Goal: Task Accomplishment & Management: Complete application form

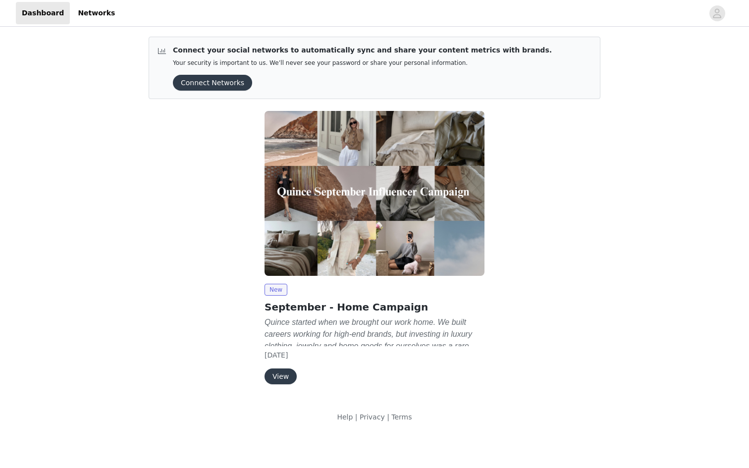
click at [346, 315] on div "New September - Home Campaign Quince started when we brought our work home. We …" at bounding box center [375, 334] width 220 height 101
drag, startPoint x: 345, startPoint y: 319, endPoint x: 283, endPoint y: 377, distance: 85.2
click at [345, 319] on em "Quince started when we brought our work home. We built careers working for high…" at bounding box center [370, 352] width 211 height 68
click at [284, 374] on button "View" at bounding box center [281, 377] width 32 height 16
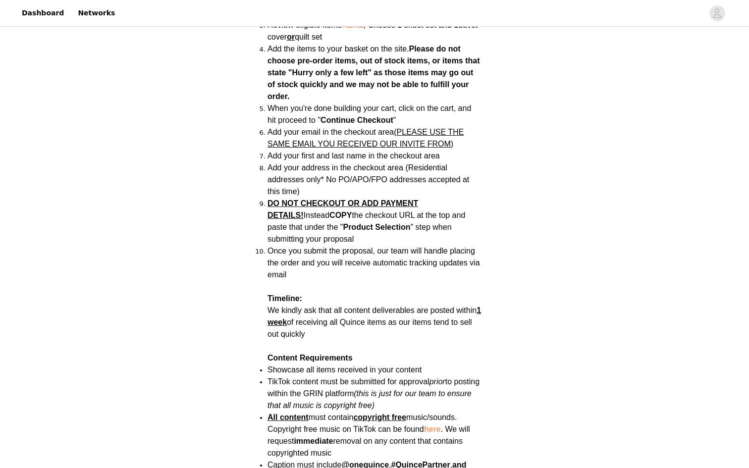
scroll to position [1187, 0]
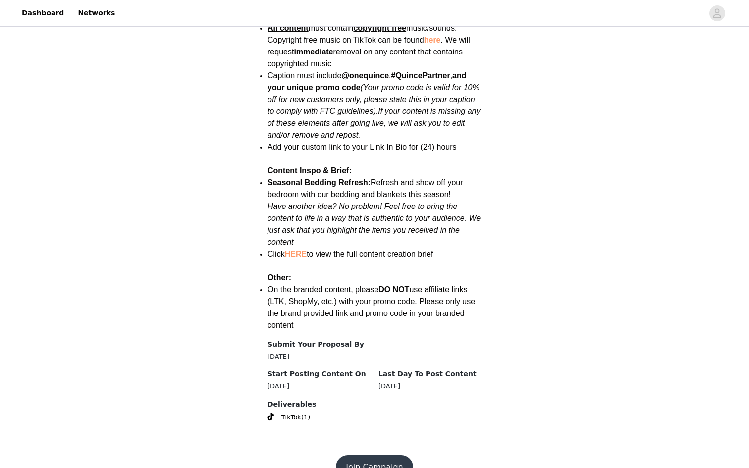
click at [396, 455] on button "Join Campaign" at bounding box center [374, 467] width 77 height 24
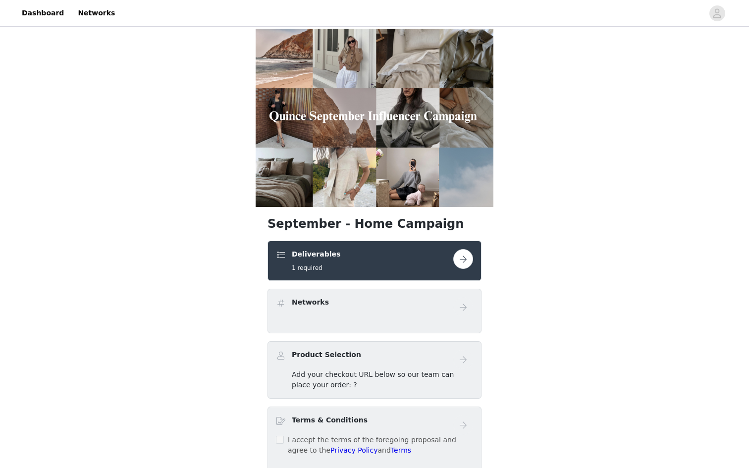
click at [462, 263] on button "button" at bounding box center [463, 259] width 20 height 20
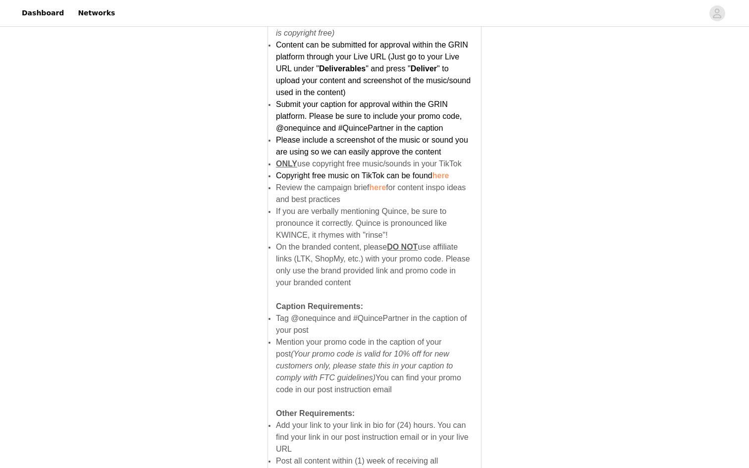
scroll to position [598, 0]
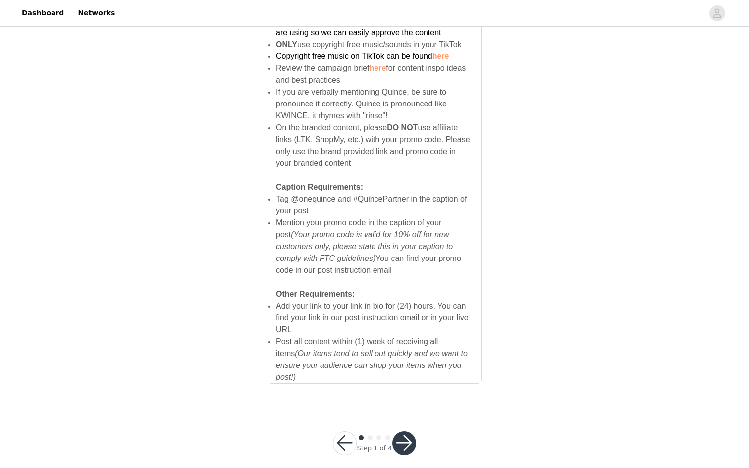
click at [408, 436] on button "button" at bounding box center [404, 444] width 24 height 24
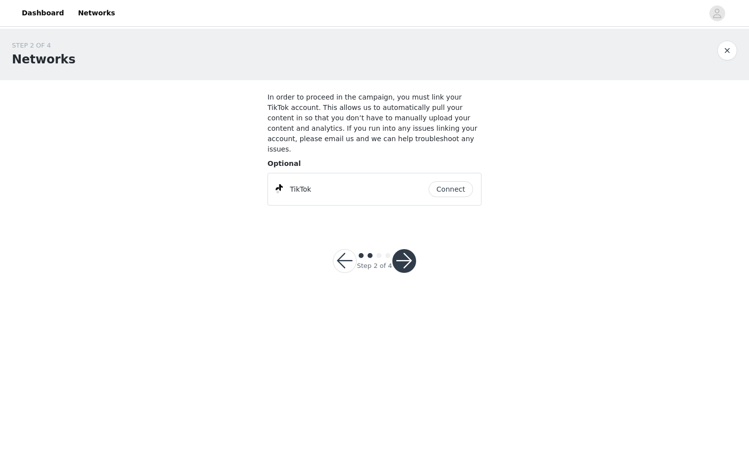
click at [446, 181] on button "Connect" at bounding box center [451, 189] width 45 height 16
click at [409, 249] on button "button" at bounding box center [404, 261] width 24 height 24
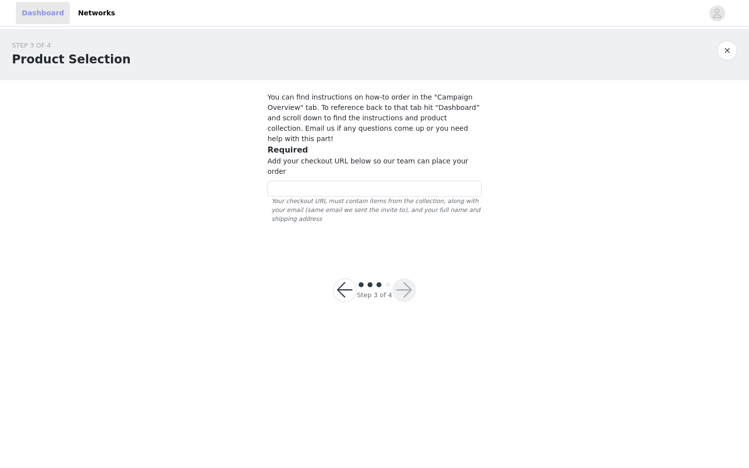
click at [39, 14] on link "Dashboard" at bounding box center [43, 13] width 54 height 22
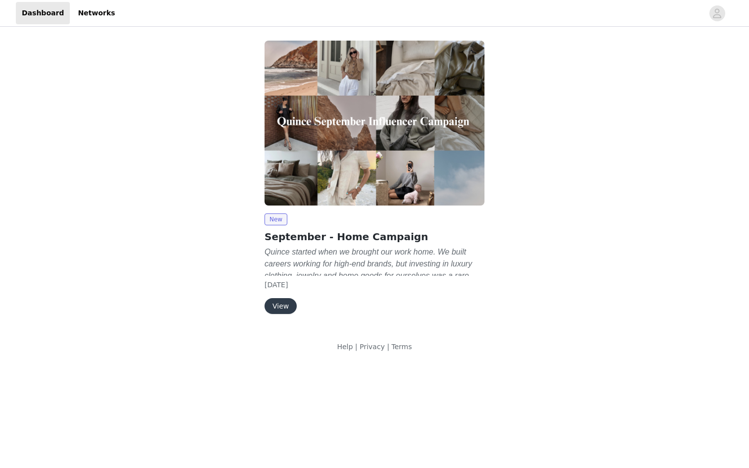
click at [284, 303] on button "View" at bounding box center [281, 306] width 32 height 16
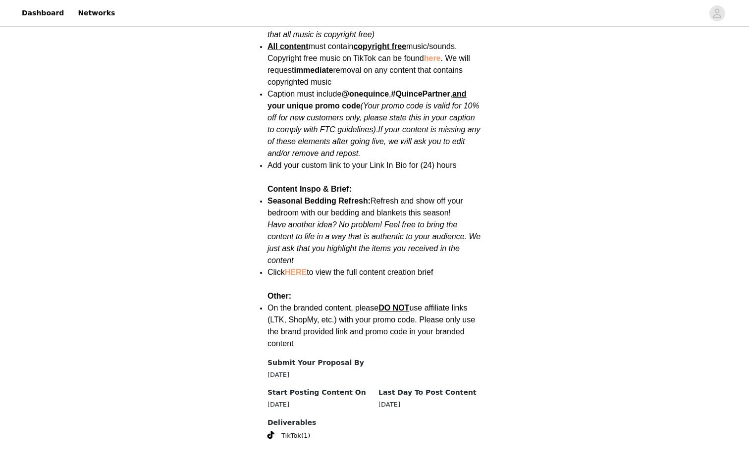
scroll to position [1185, 0]
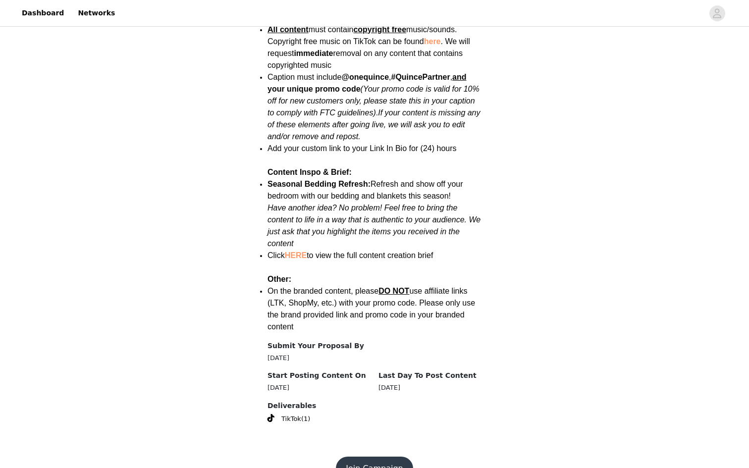
click at [295, 251] on link "HERE" at bounding box center [296, 255] width 22 height 8
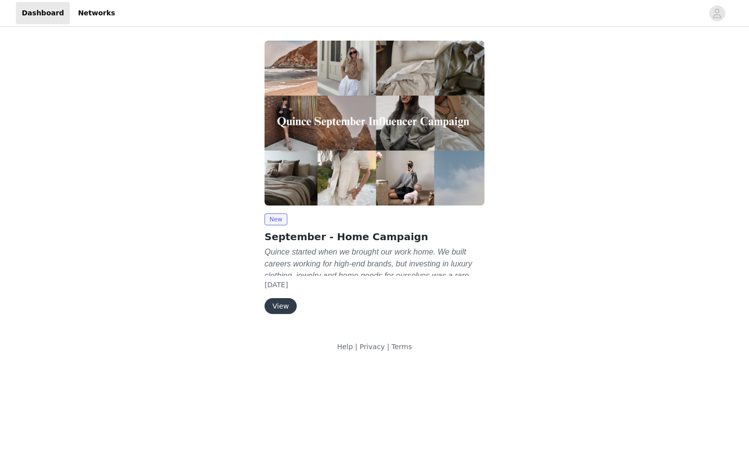
click at [273, 311] on button "View" at bounding box center [281, 306] width 32 height 16
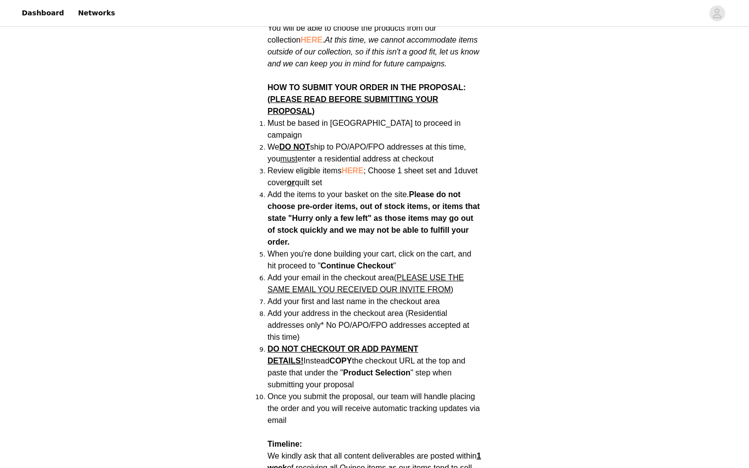
scroll to position [614, 0]
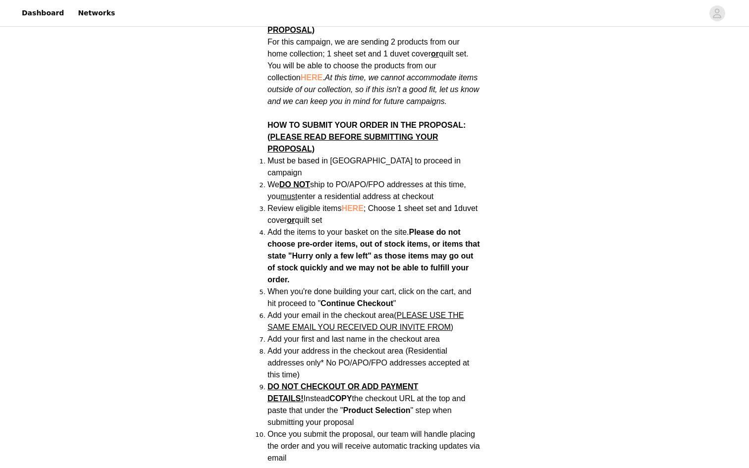
click at [358, 204] on span "HERE" at bounding box center [352, 208] width 22 height 8
click at [353, 204] on span "HERE" at bounding box center [352, 208] width 22 height 8
